Goal: Task Accomplishment & Management: Complete application form

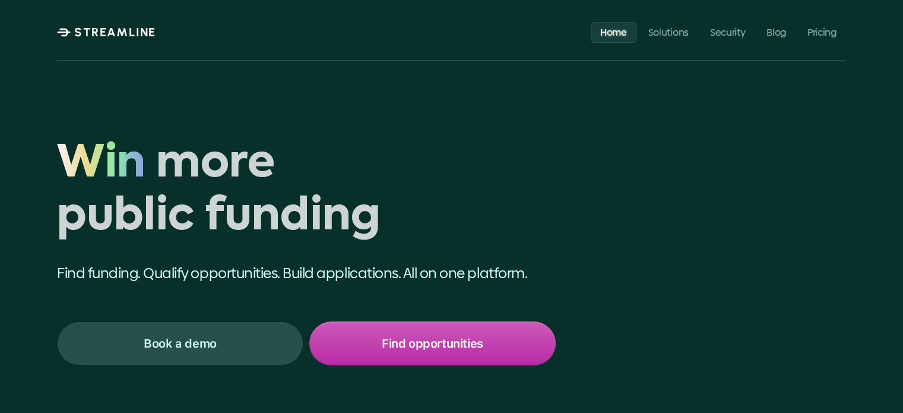
click at [409, 337] on p "Find opportunities" at bounding box center [433, 343] width 102 height 15
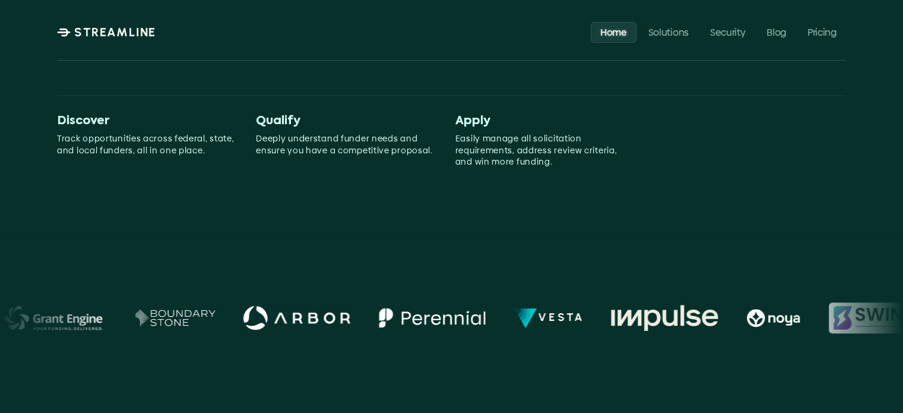
scroll to position [356, 0]
click at [481, 116] on span "Apply" at bounding box center [472, 120] width 35 height 14
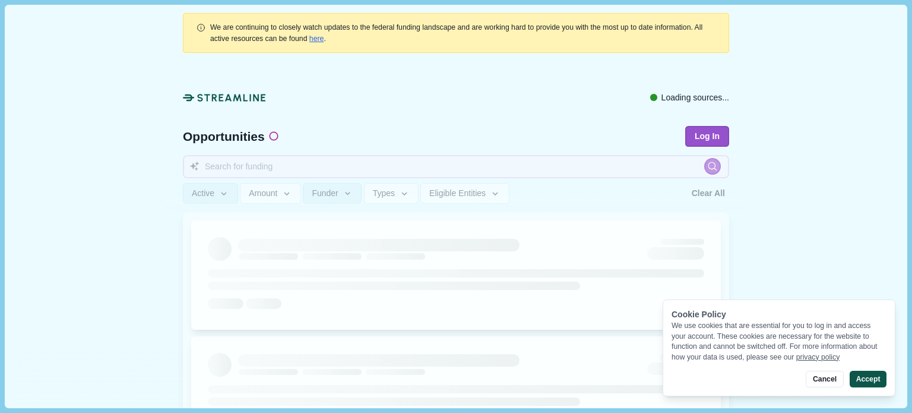
click at [877, 377] on button "Accept" at bounding box center [868, 379] width 37 height 17
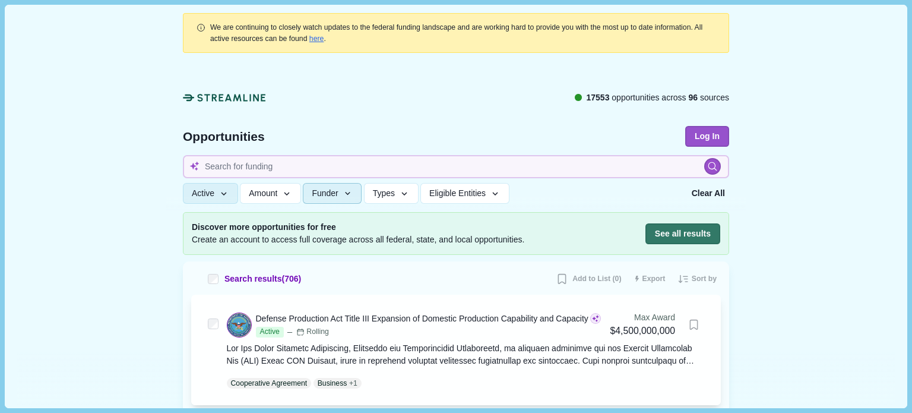
click at [350, 198] on button "Funder" at bounding box center [332, 193] width 59 height 21
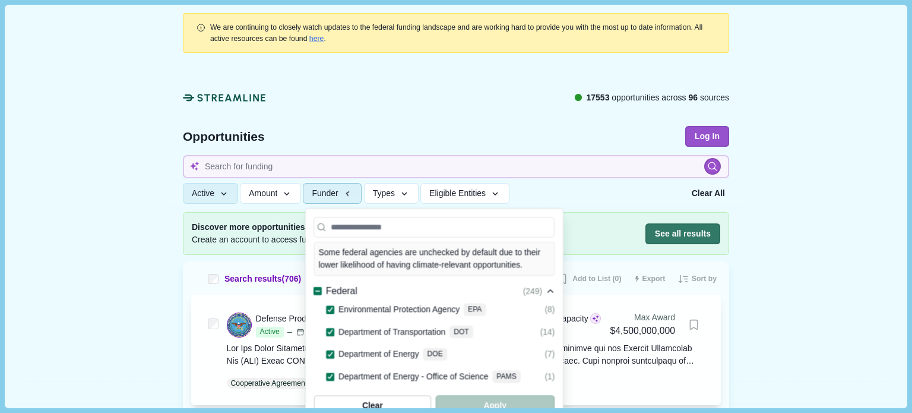
scroll to position [15, 0]
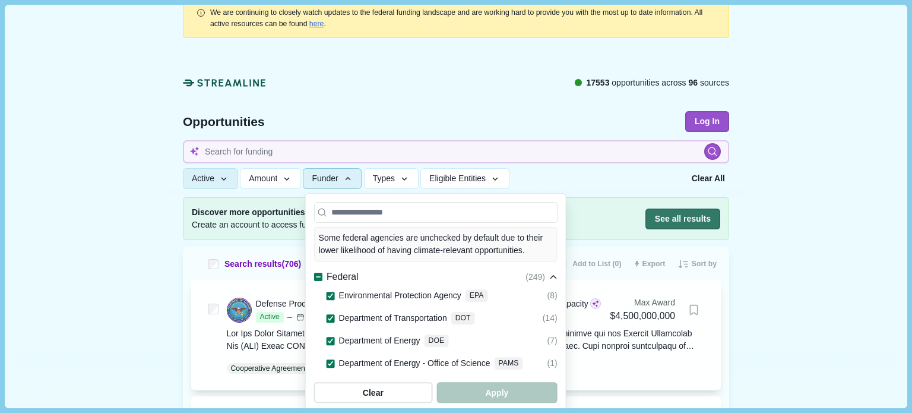
click at [349, 185] on button "Funder" at bounding box center [332, 178] width 59 height 21
